Goal: Transaction & Acquisition: Purchase product/service

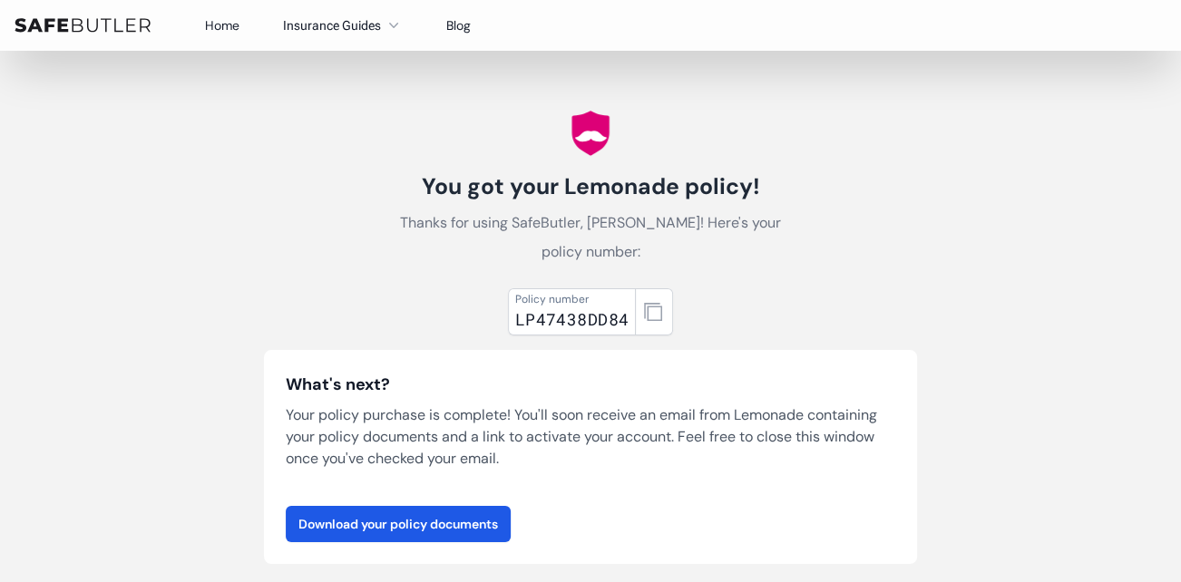
click at [98, 20] on img at bounding box center [83, 25] width 136 height 15
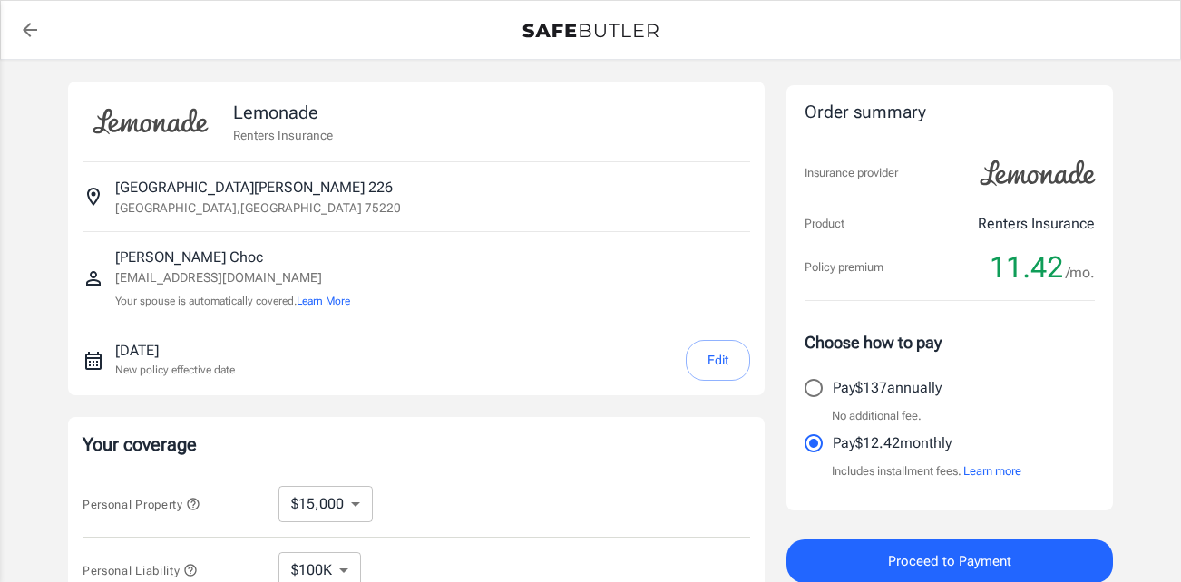
select select "15000"
select select "500"
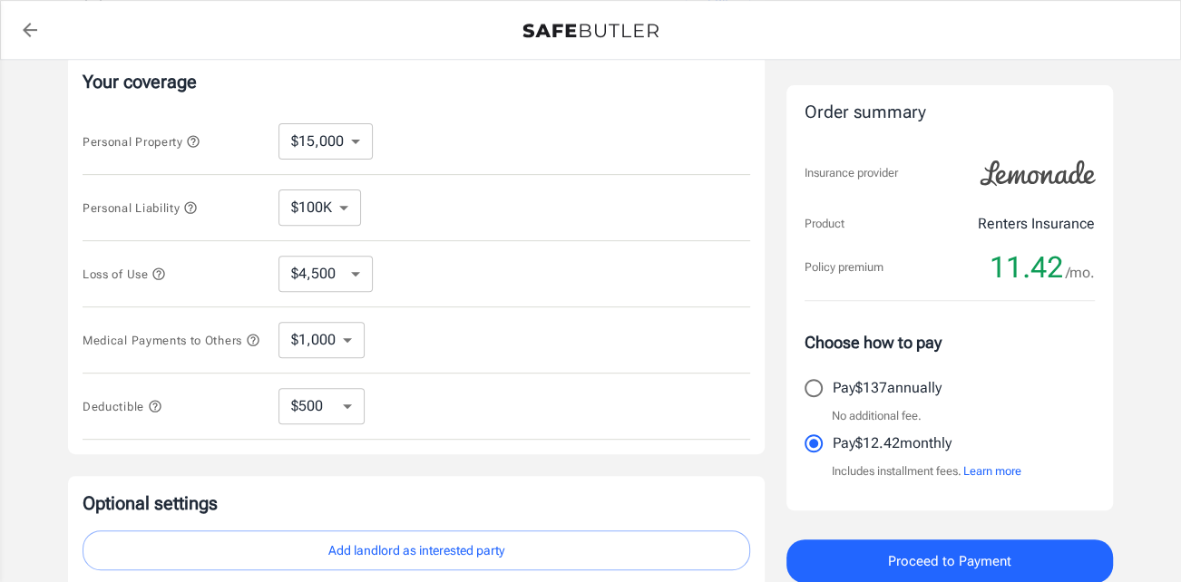
scroll to position [568, 0]
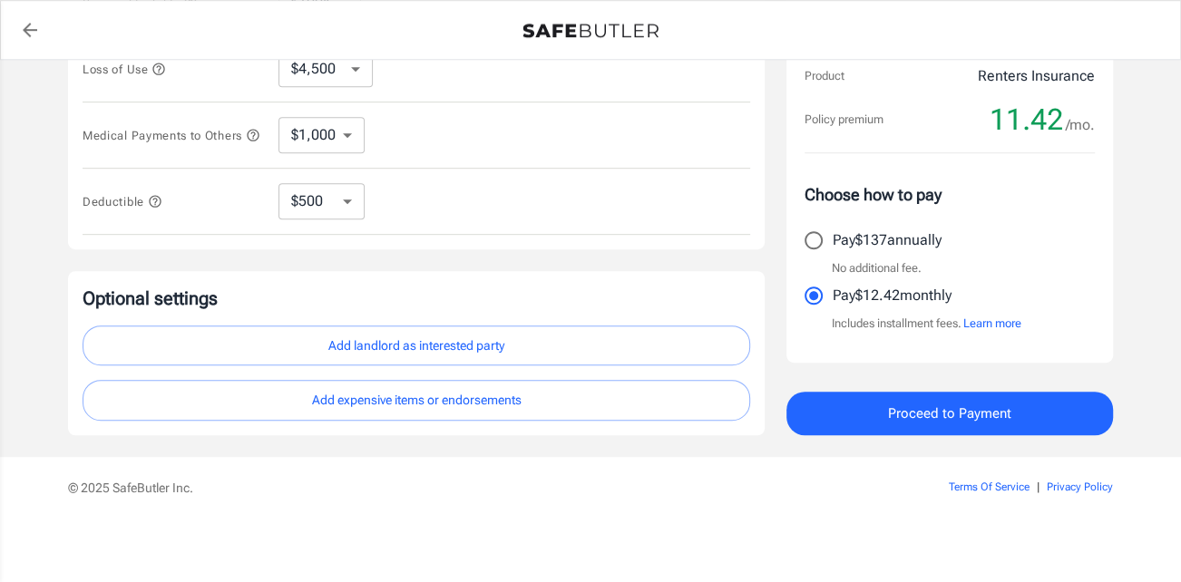
click at [365, 338] on button "Add landlord as interested party" at bounding box center [416, 346] width 667 height 41
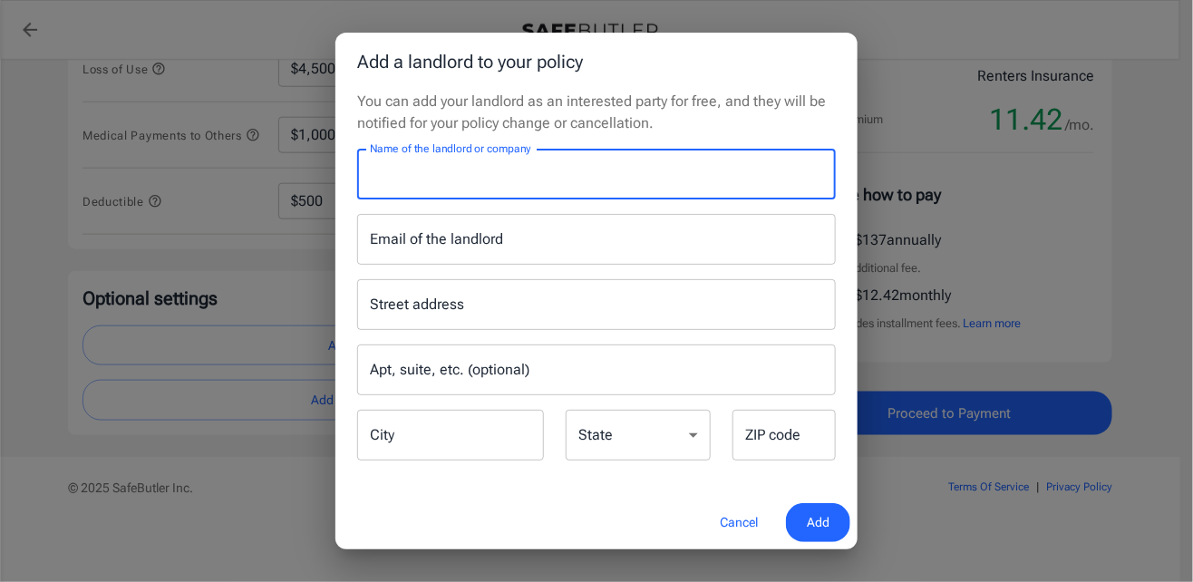
click at [497, 181] on input "Name of the landlord or company" at bounding box center [596, 174] width 479 height 51
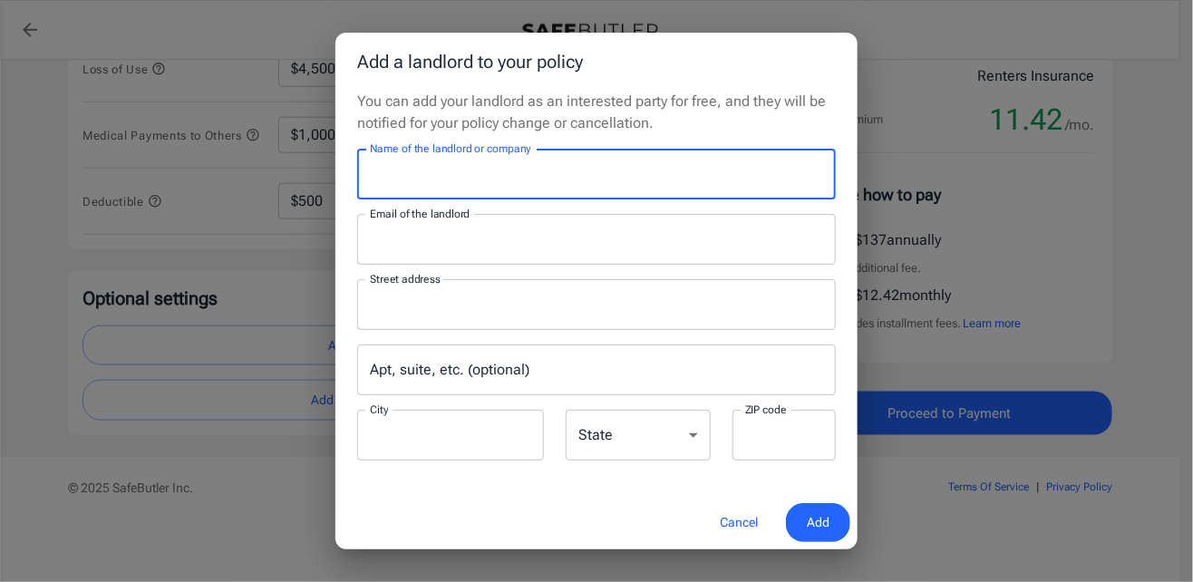
type input "[PERSON_NAME] Apartment Homes"
type input "[EMAIL_ADDRESS][DOMAIN_NAME]"
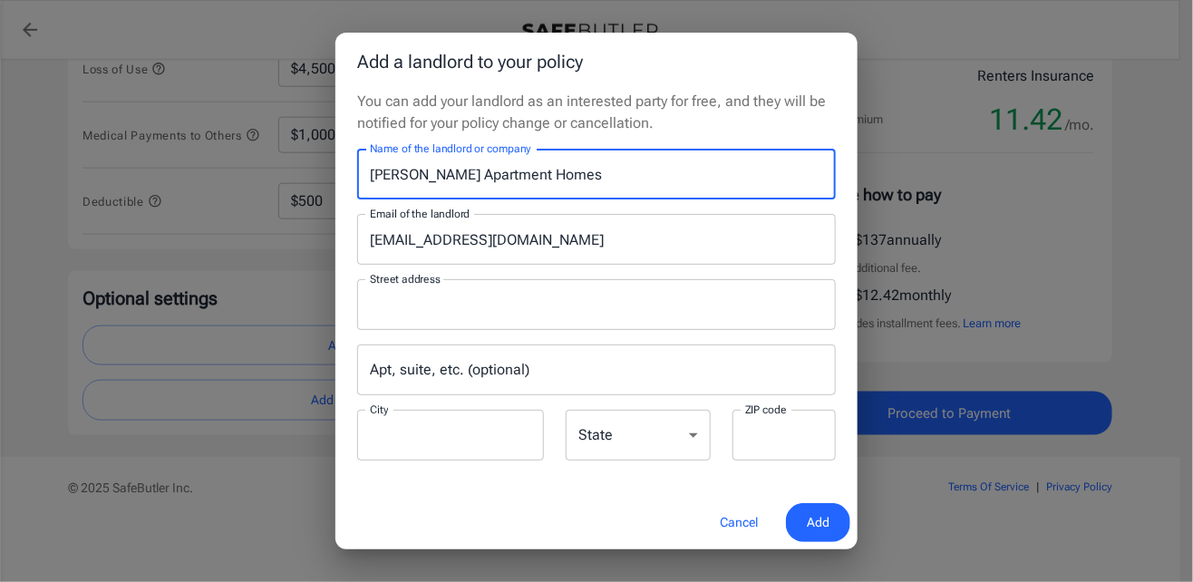
type input "[DOMAIN_NAME] 115009"
type input "Carrollton"
type input "75011"
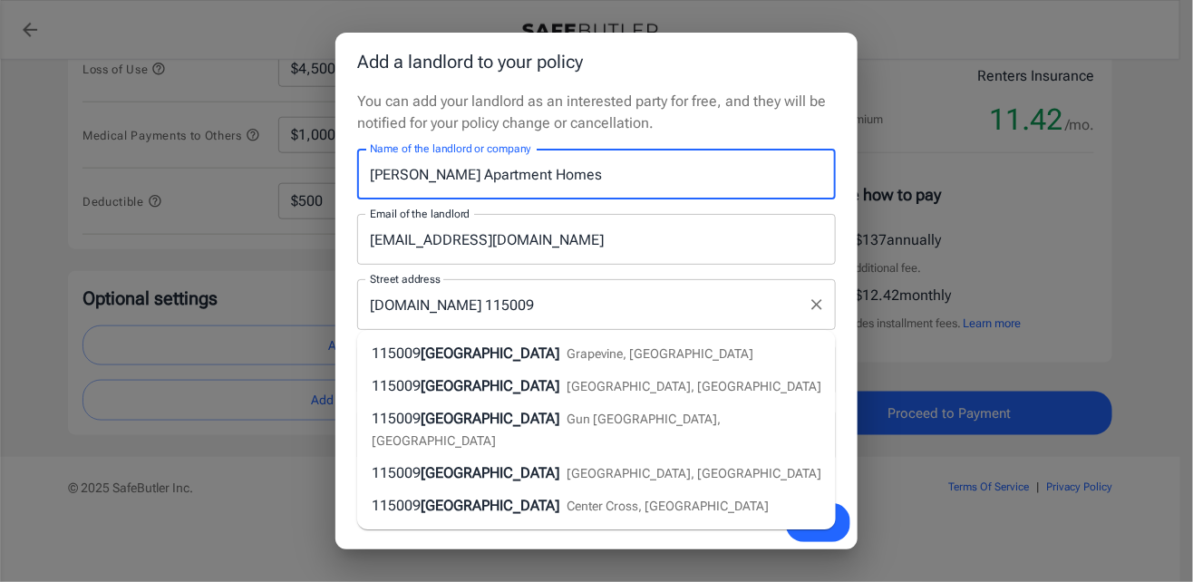
click at [645, 297] on input "[DOMAIN_NAME] 115009" at bounding box center [582, 304] width 435 height 34
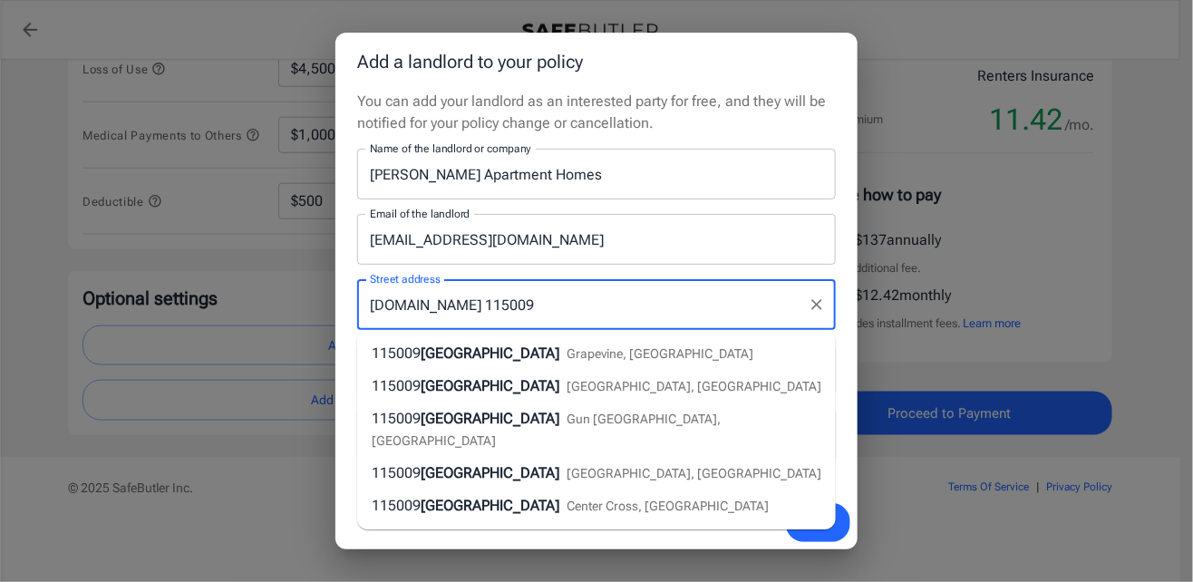
click at [655, 175] on input "[PERSON_NAME] Apartment Homes" at bounding box center [596, 174] width 479 height 51
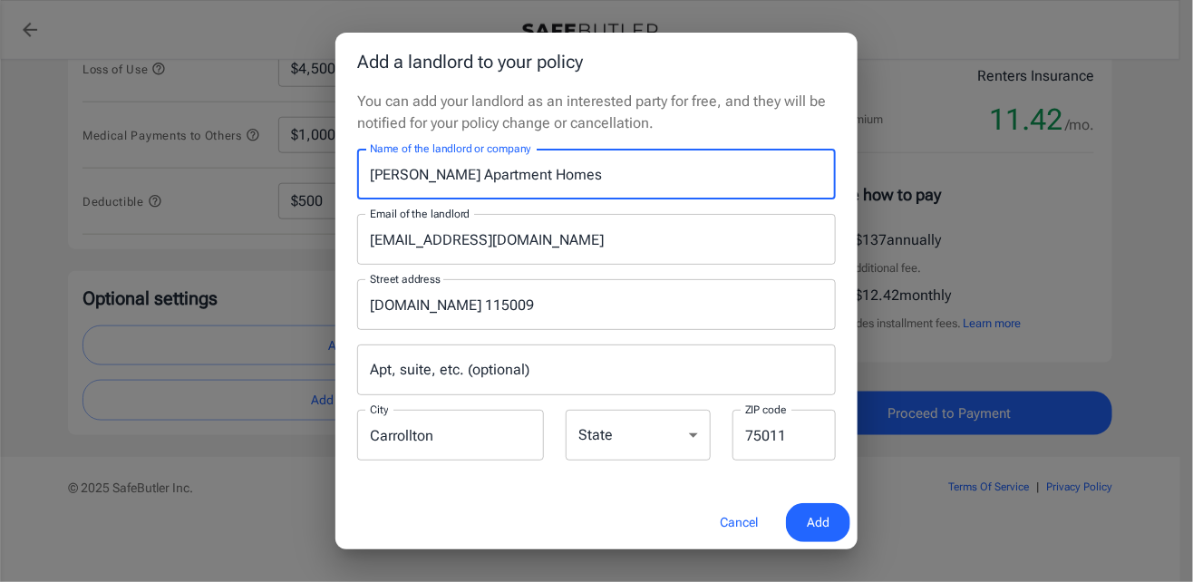
click at [632, 439] on select "[US_STATE] [US_STATE] [US_STATE] [US_STATE] [US_STATE] [US_STATE] [US_STATE] [U…" at bounding box center [638, 435] width 145 height 51
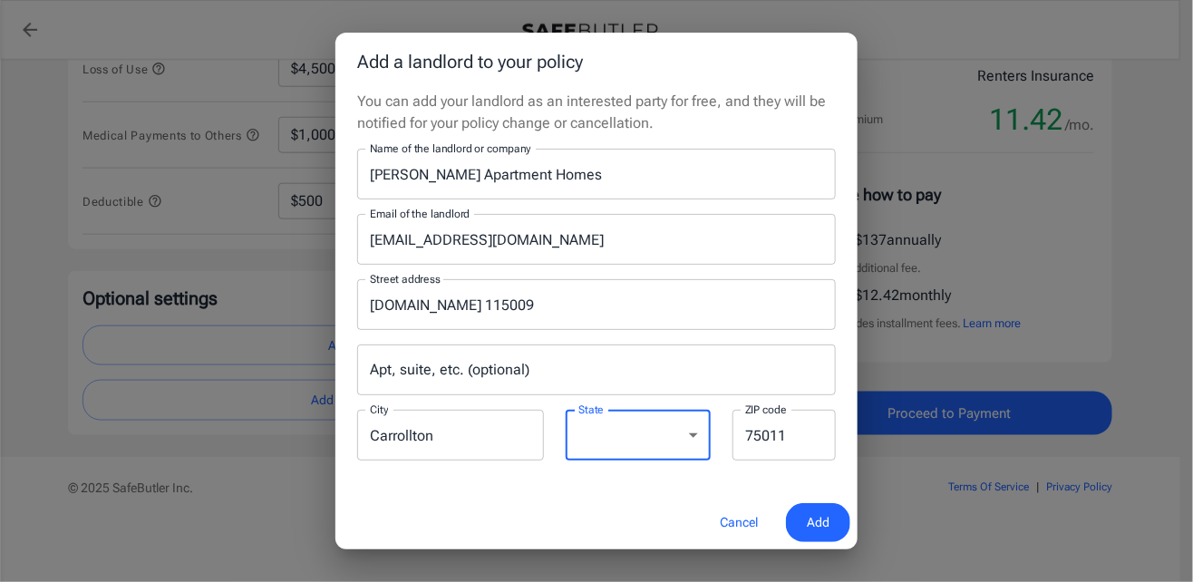
select select "[GEOGRAPHIC_DATA]"
click at [566, 410] on select "[US_STATE] [US_STATE] [US_STATE] [US_STATE] [US_STATE] [US_STATE] [US_STATE] [U…" at bounding box center [638, 435] width 145 height 51
click at [814, 518] on span "Add" at bounding box center [818, 522] width 23 height 23
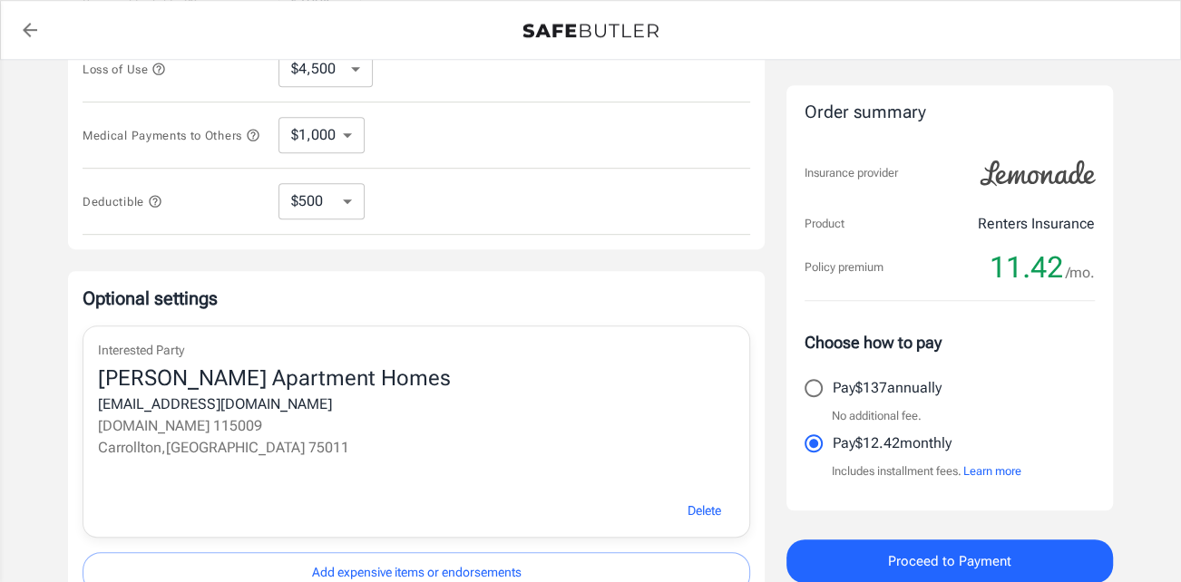
scroll to position [205, 0]
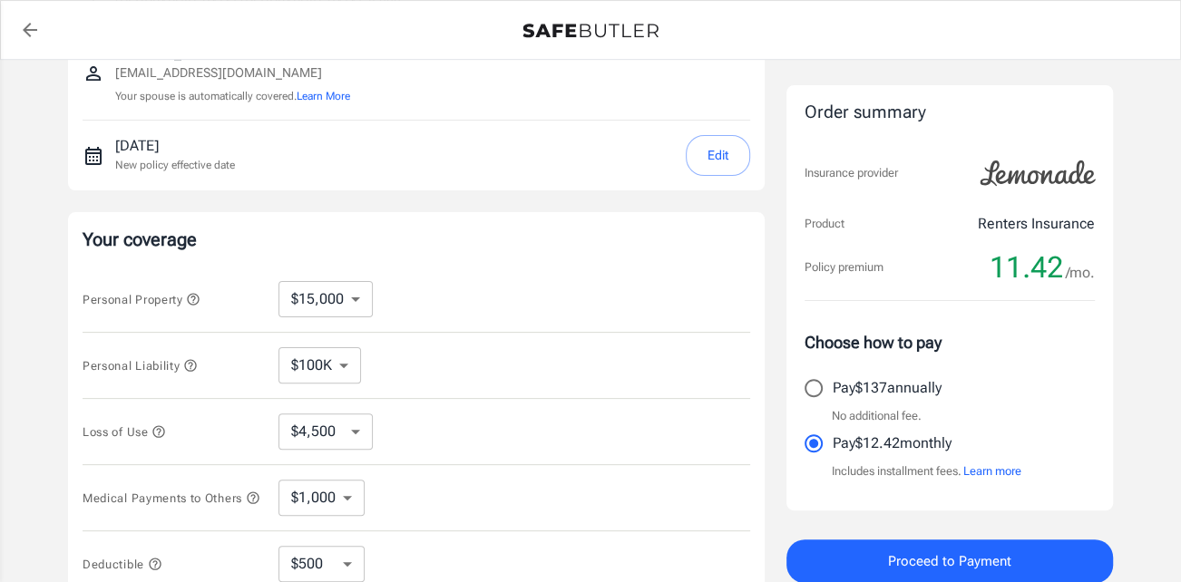
click at [332, 295] on select "$10,000 $15,000 $20,000 $25,000 $30,000 $40,000 $50,000 $100K $150K $200K $250K" at bounding box center [325, 299] width 94 height 36
select select "10000"
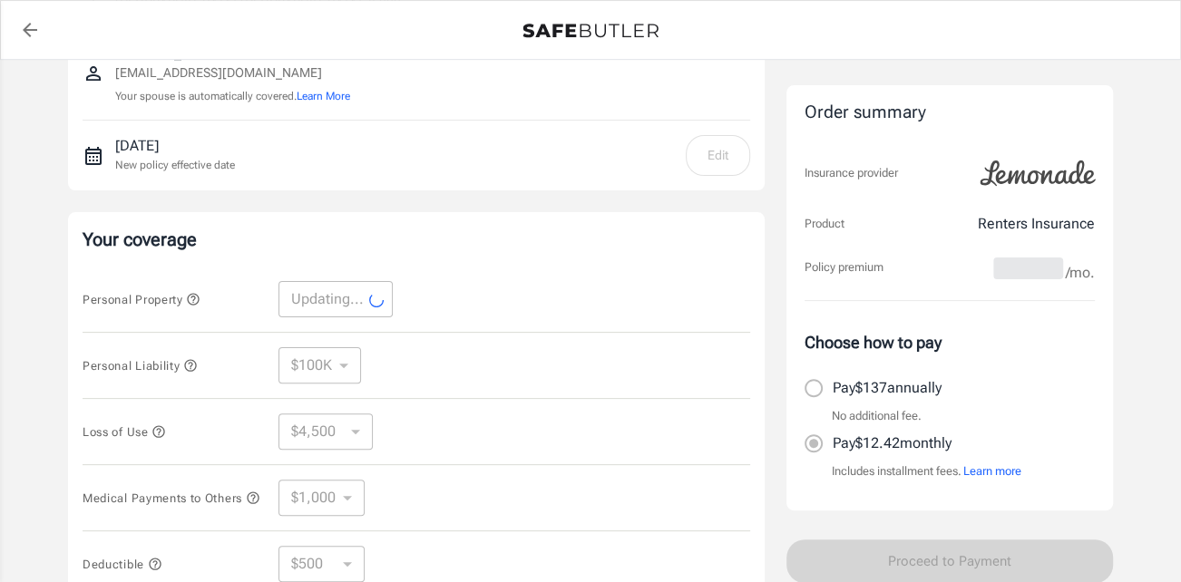
scroll to position [386, 0]
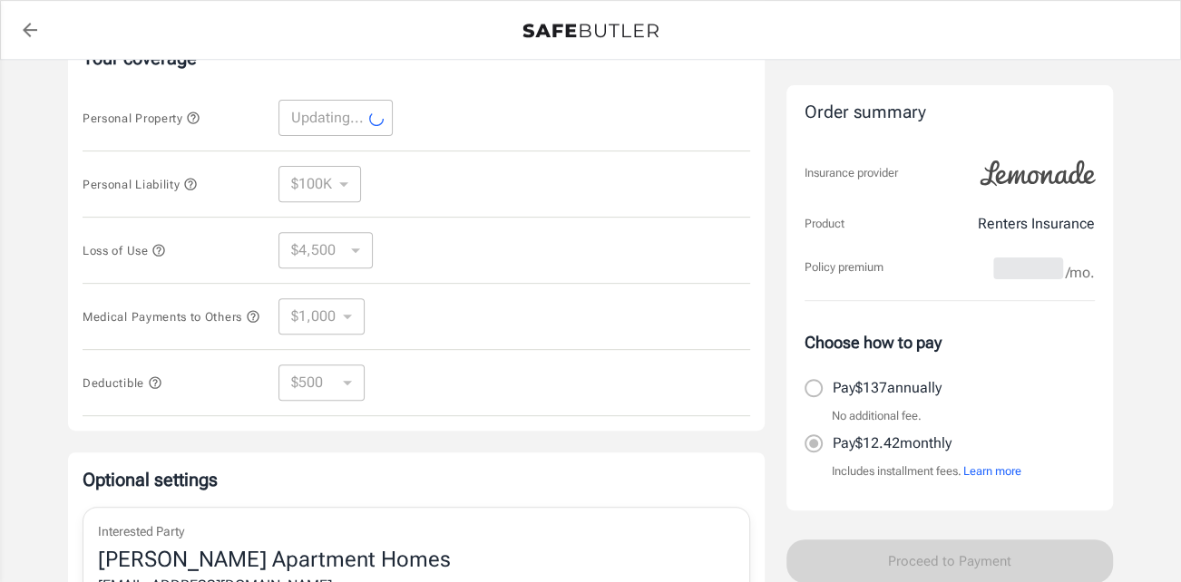
select select "10000"
select select "3000"
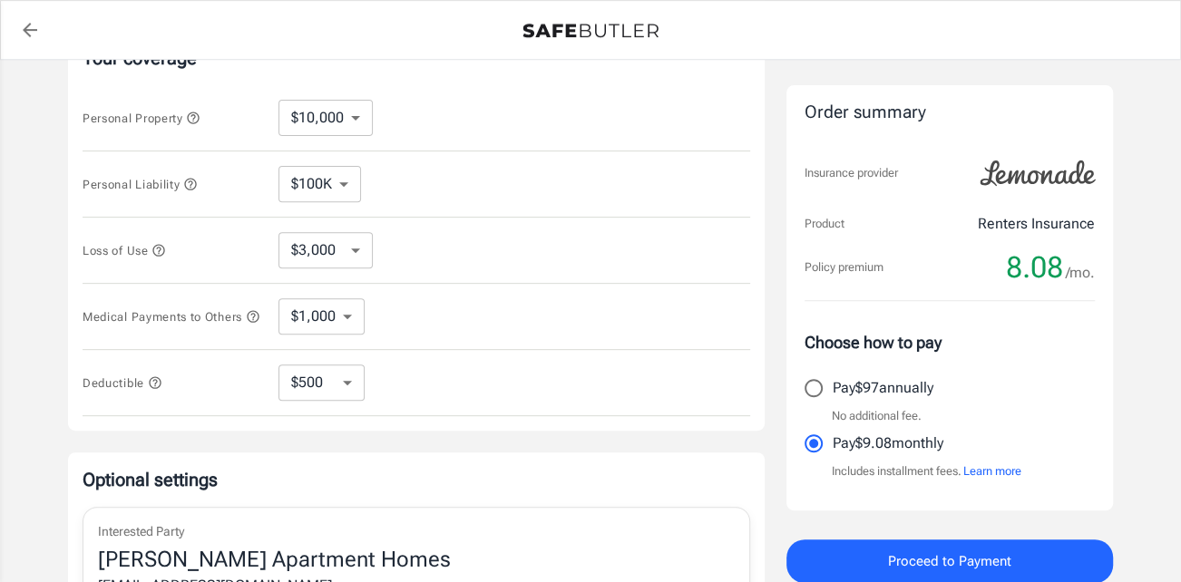
click at [339, 385] on select "$250 $500 $1,000 $2,500" at bounding box center [321, 383] width 86 height 36
select select "2500"
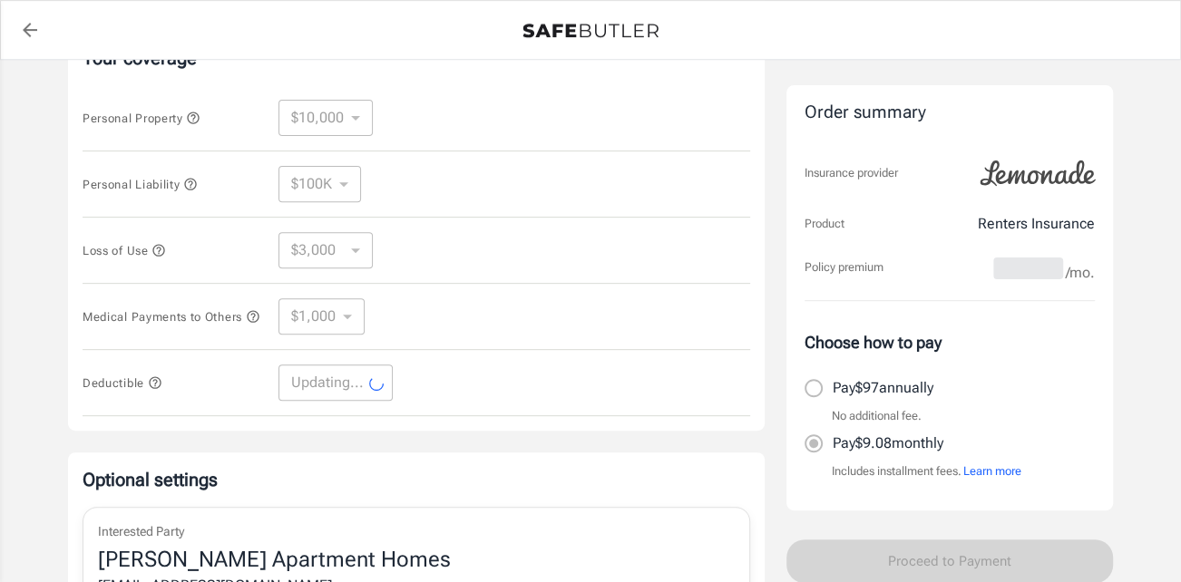
select select "2500"
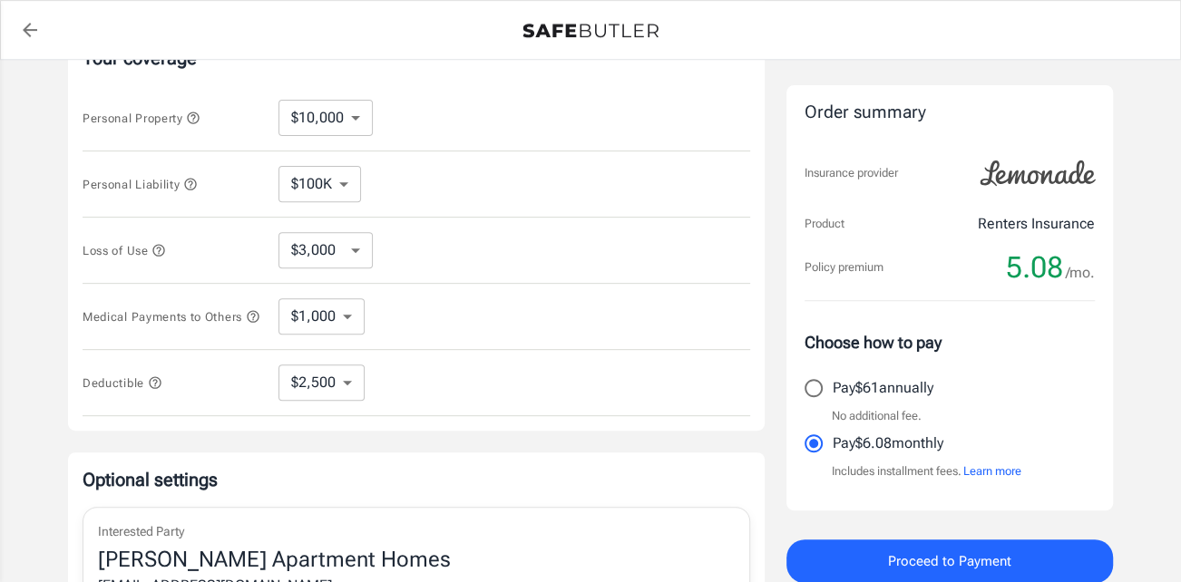
click at [810, 389] on input "Pay $61 annually" at bounding box center [813, 388] width 38 height 38
radio input "true"
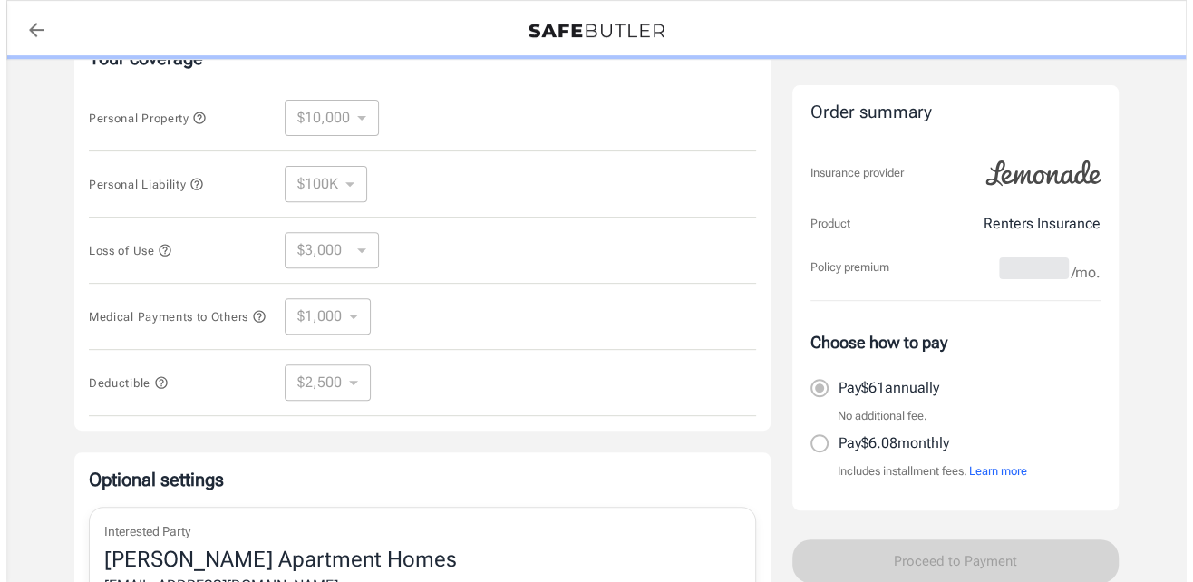
scroll to position [739, 0]
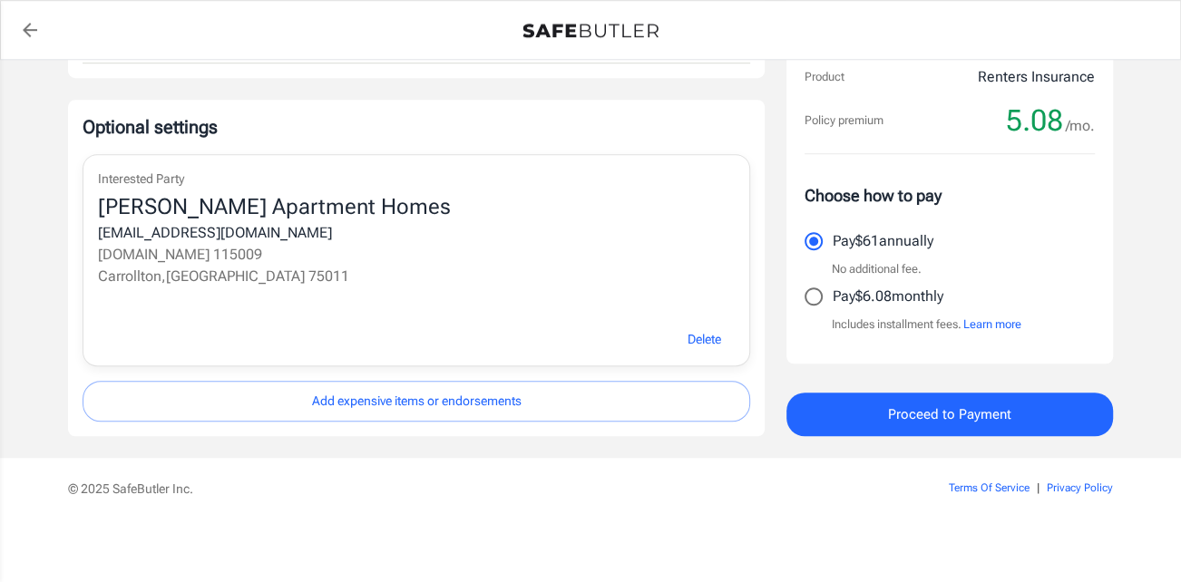
click at [925, 414] on span "Proceed to Payment" at bounding box center [949, 415] width 123 height 24
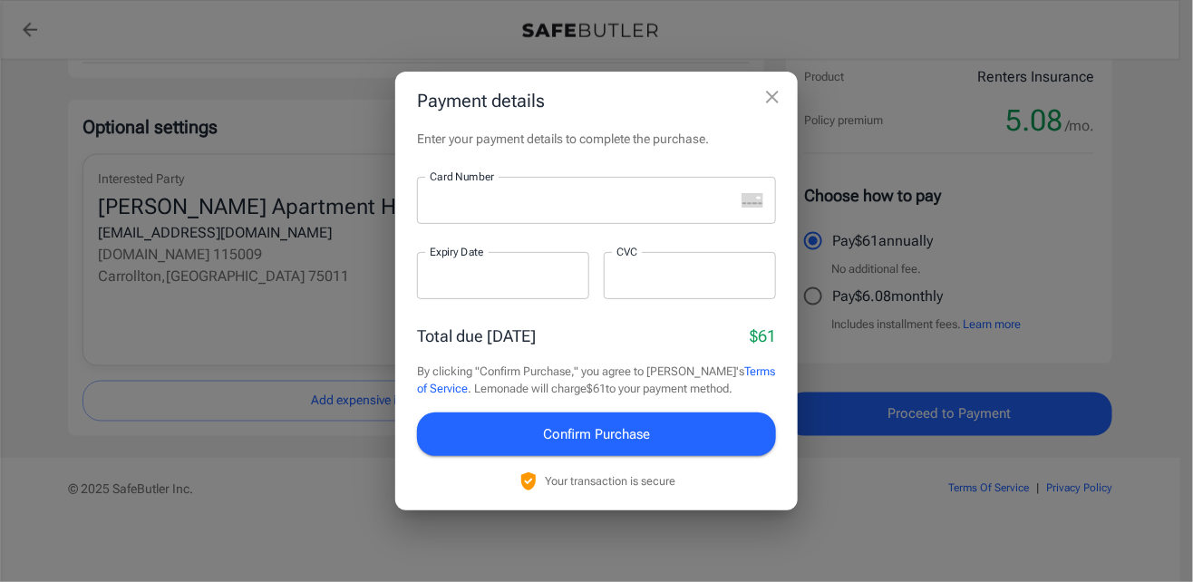
click at [517, 210] on div at bounding box center [575, 200] width 317 height 47
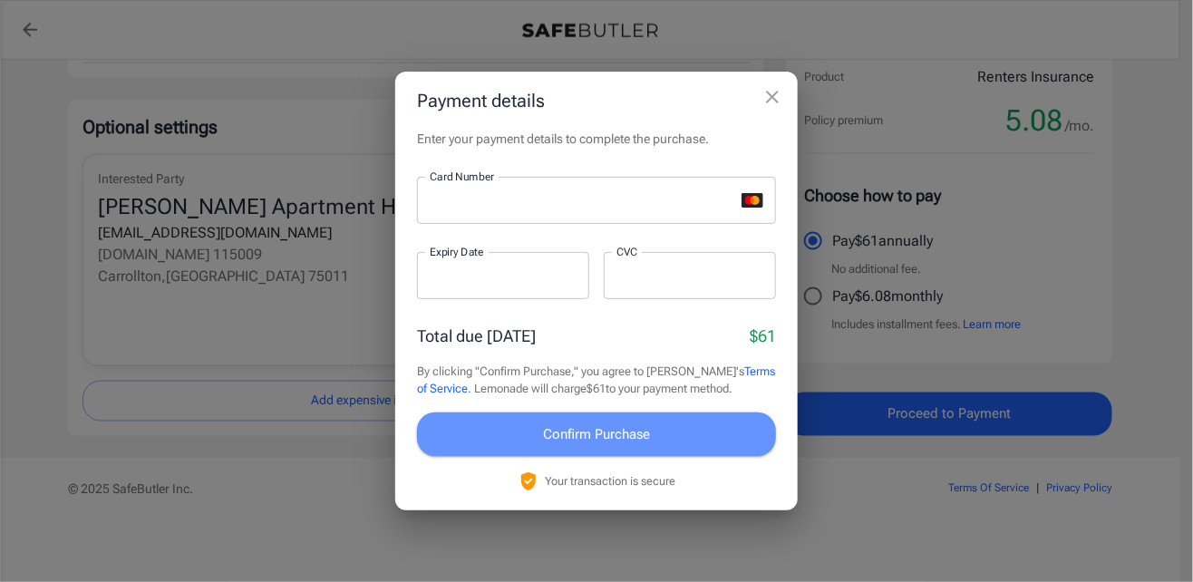
click at [601, 432] on span "Confirm Purchase" at bounding box center [596, 435] width 107 height 24
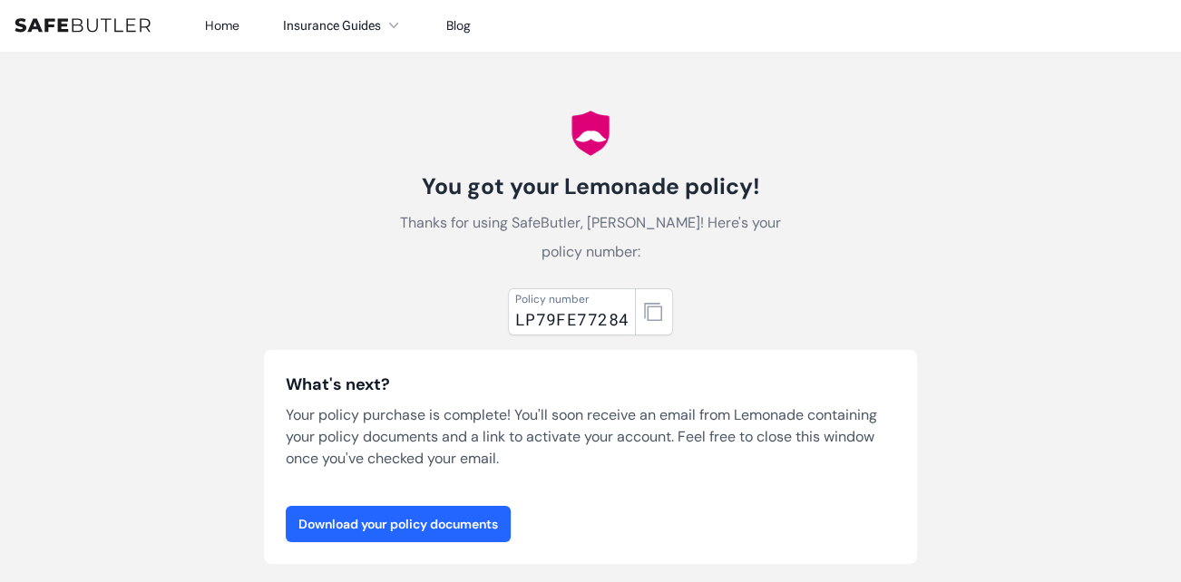
click at [414, 517] on link "Download your policy documents" at bounding box center [398, 524] width 225 height 36
click at [664, 313] on button "button" at bounding box center [654, 311] width 38 height 47
